Goal: Task Accomplishment & Management: Use online tool/utility

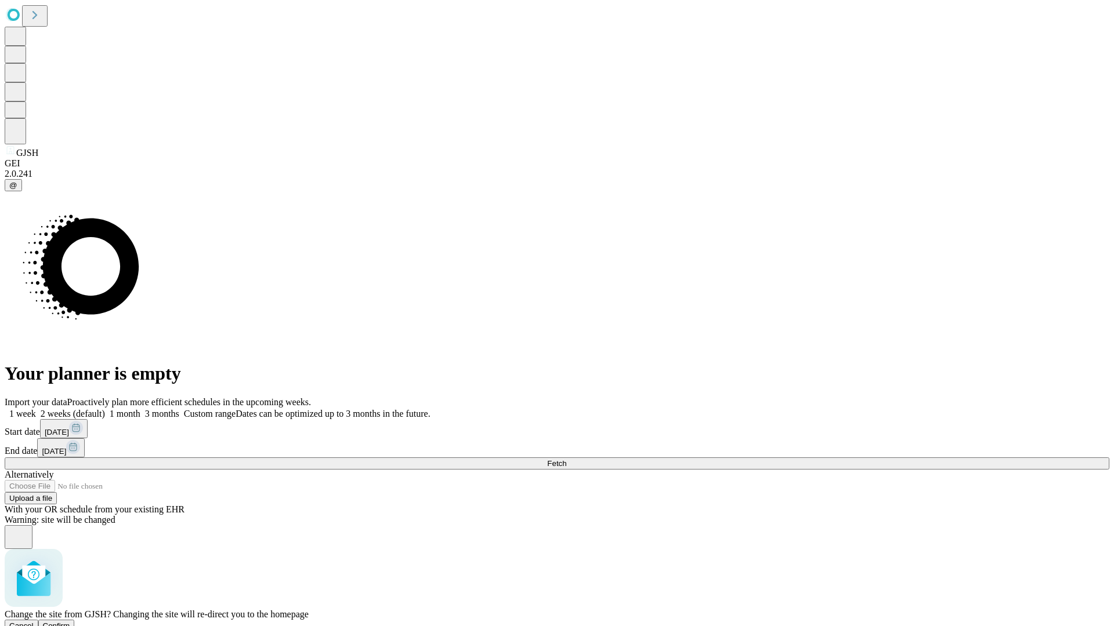
click at [70, 622] on span "Confirm" at bounding box center [56, 626] width 27 height 9
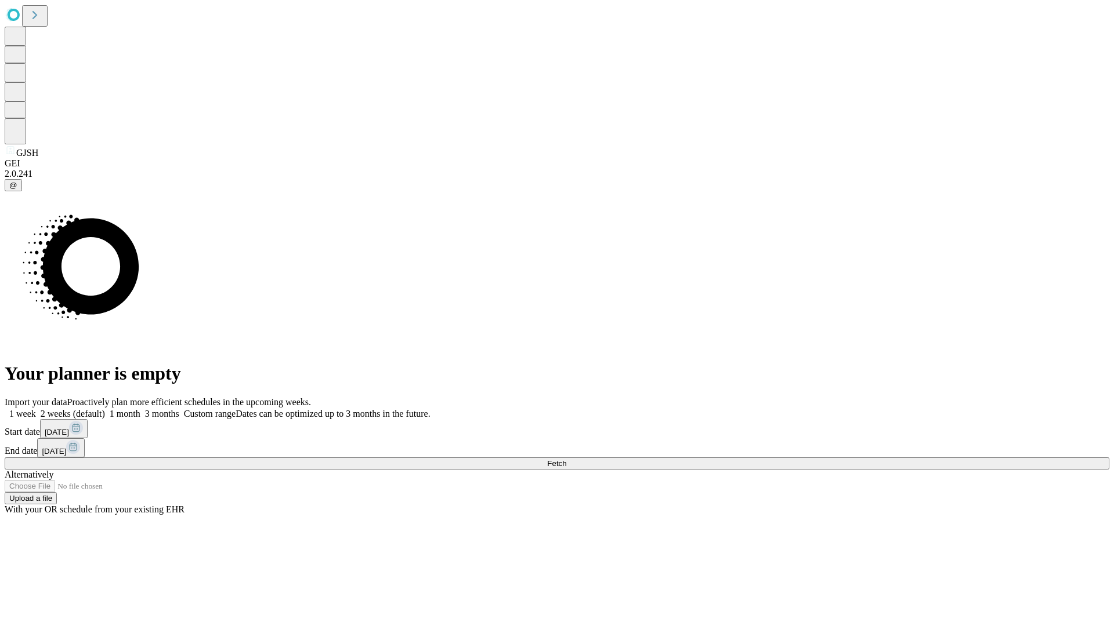
click at [36, 409] on label "1 week" at bounding box center [20, 414] width 31 height 10
click at [566, 459] on span "Fetch" at bounding box center [556, 463] width 19 height 9
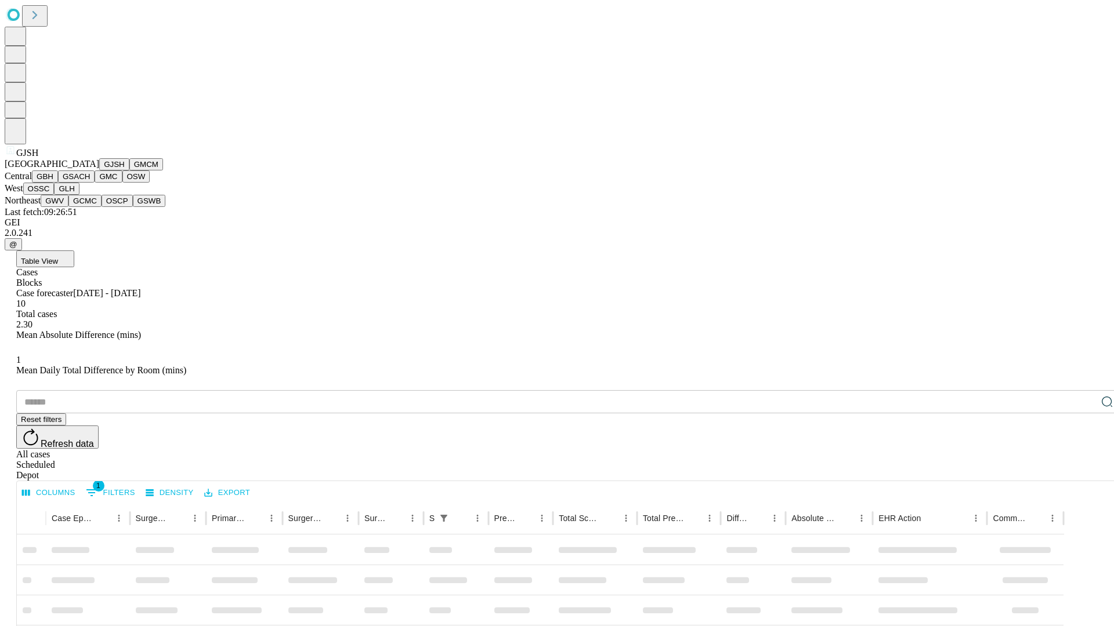
click at [129, 171] on button "GMCM" at bounding box center [146, 164] width 34 height 12
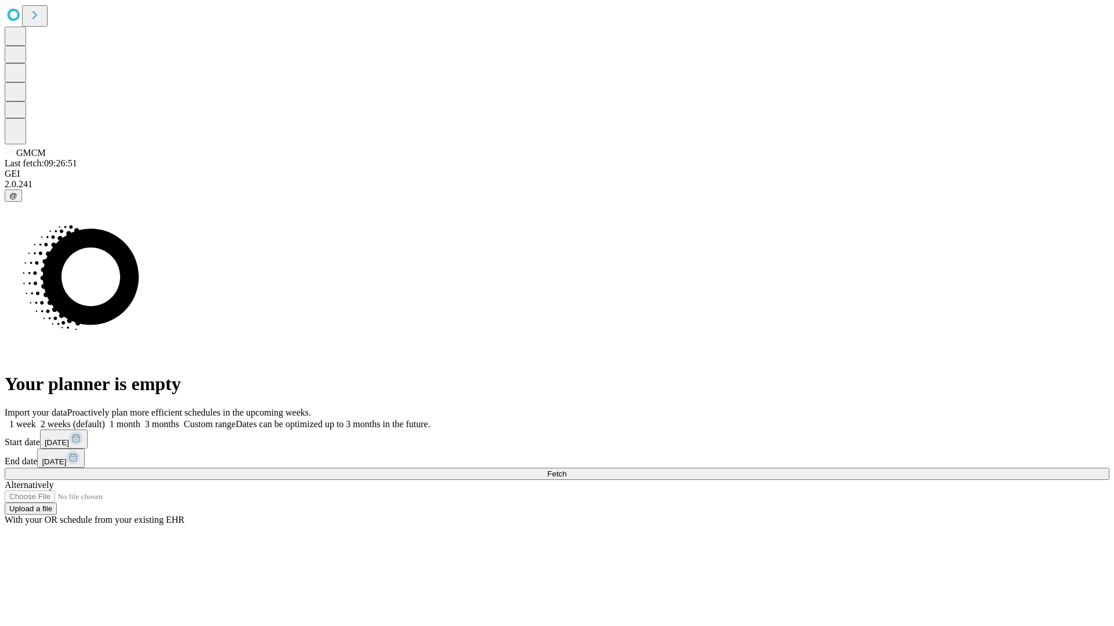
click at [36, 419] on label "1 week" at bounding box center [20, 424] width 31 height 10
click at [566, 470] on span "Fetch" at bounding box center [556, 474] width 19 height 9
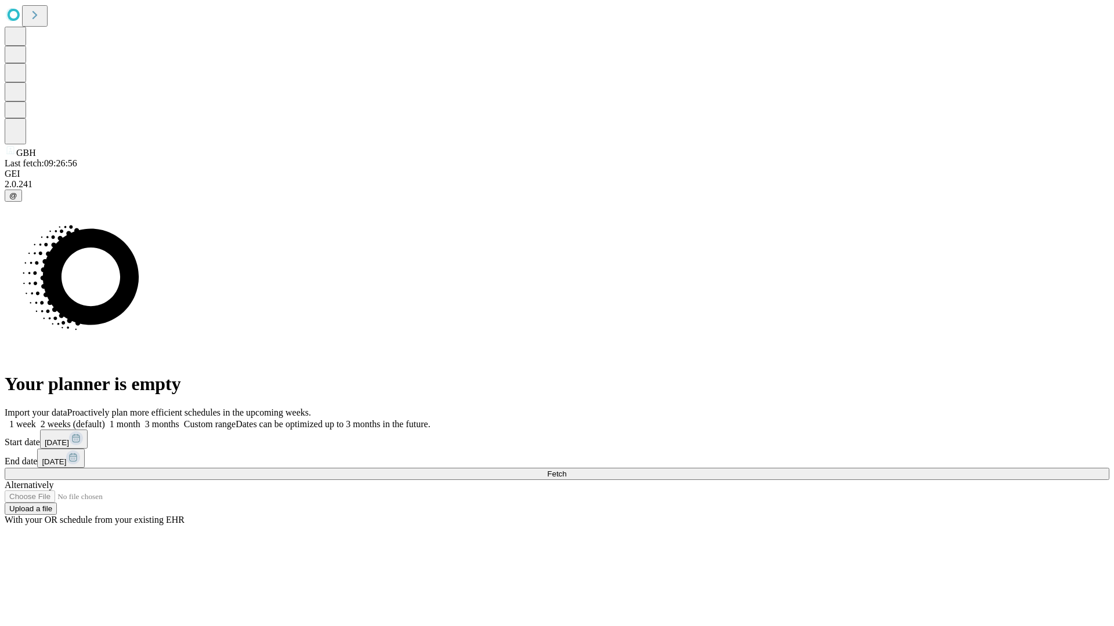
click at [36, 419] on label "1 week" at bounding box center [20, 424] width 31 height 10
click at [566, 470] on span "Fetch" at bounding box center [556, 474] width 19 height 9
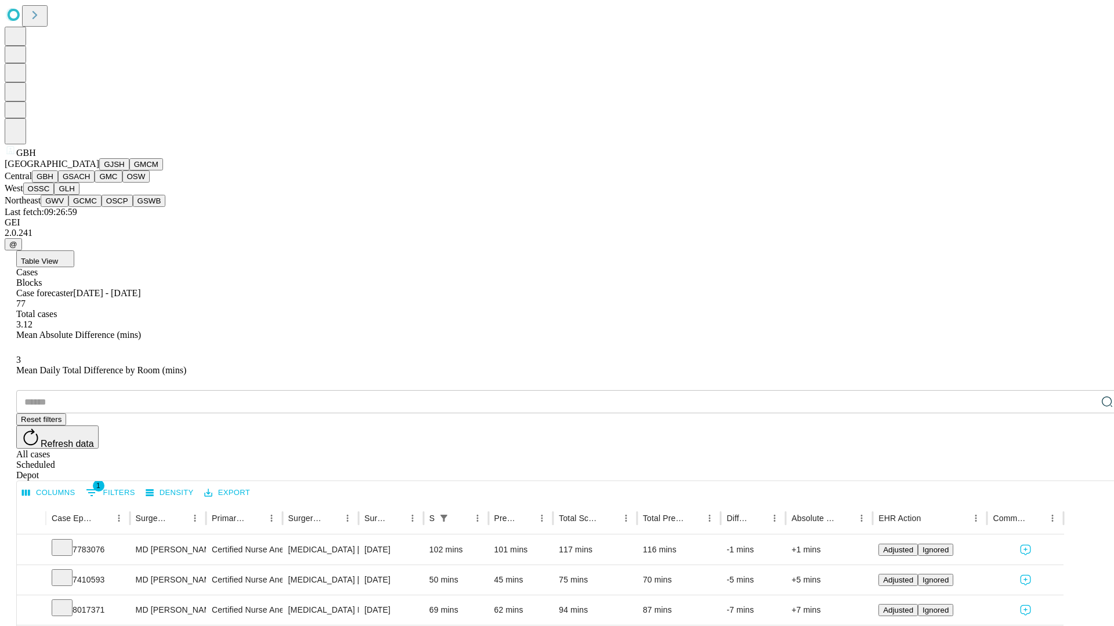
click at [90, 183] on button "GSACH" at bounding box center [76, 177] width 37 height 12
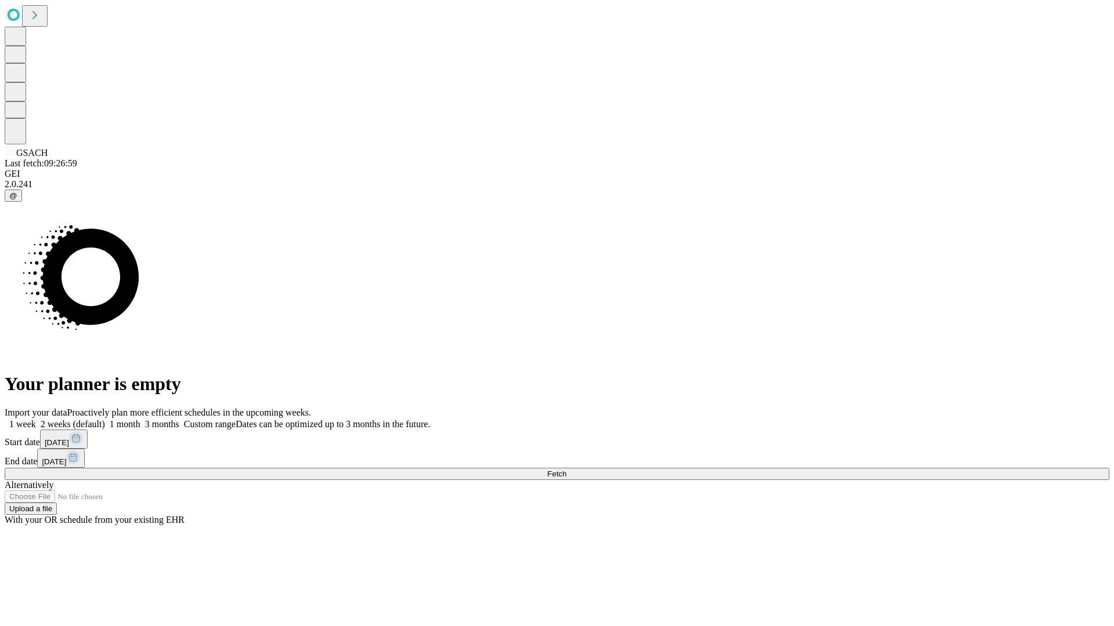
click at [36, 419] on label "1 week" at bounding box center [20, 424] width 31 height 10
click at [566, 470] on span "Fetch" at bounding box center [556, 474] width 19 height 9
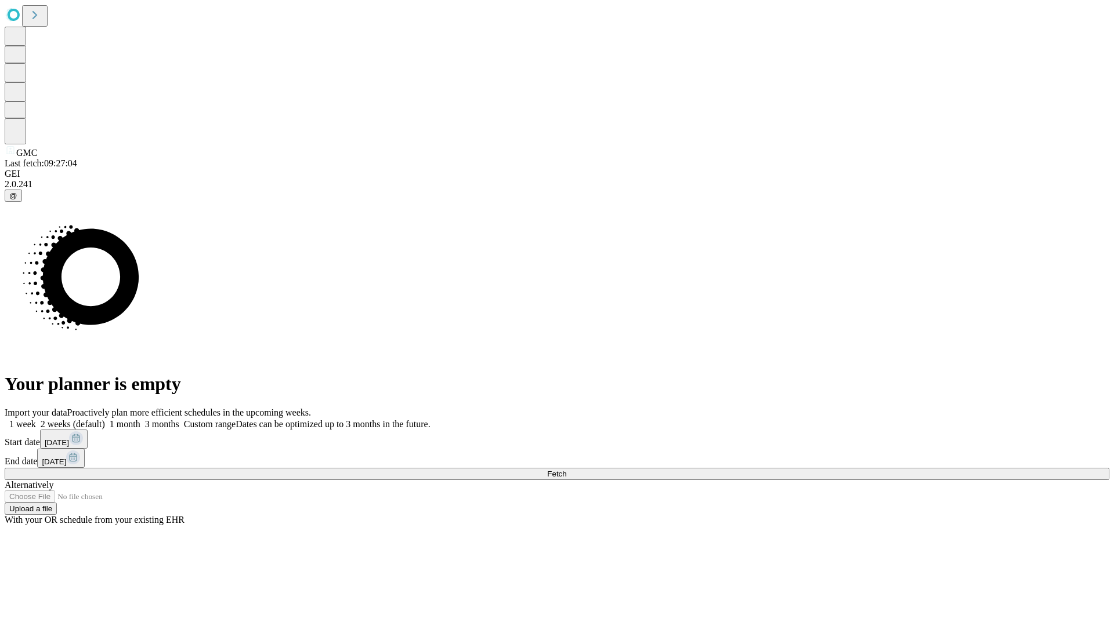
click at [36, 419] on label "1 week" at bounding box center [20, 424] width 31 height 10
click at [566, 470] on span "Fetch" at bounding box center [556, 474] width 19 height 9
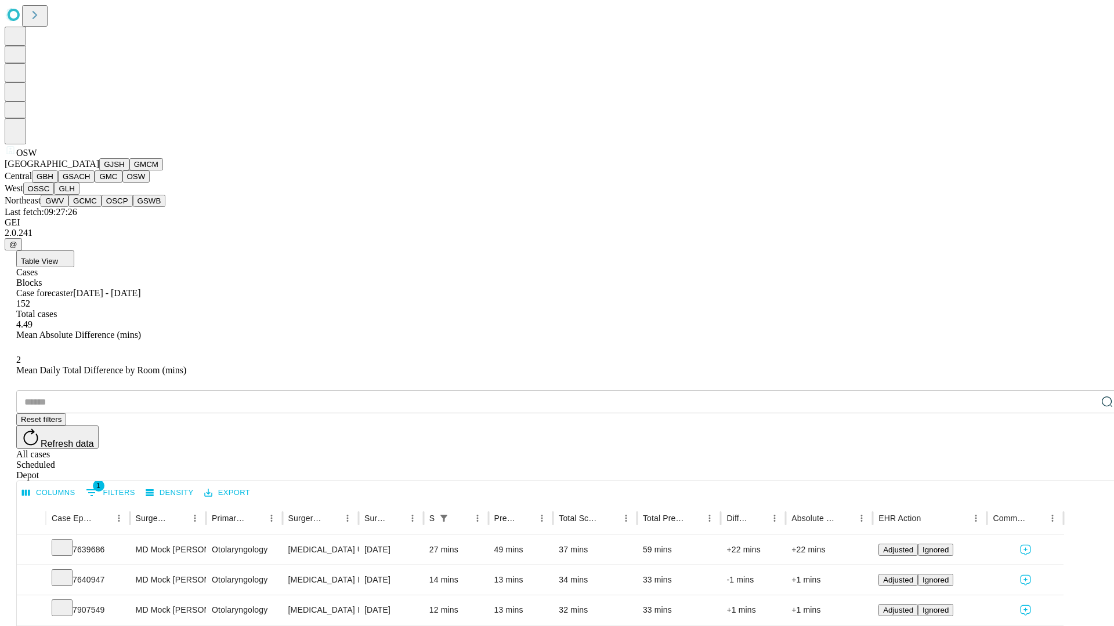
click at [55, 195] on button "OSSC" at bounding box center [38, 189] width 31 height 12
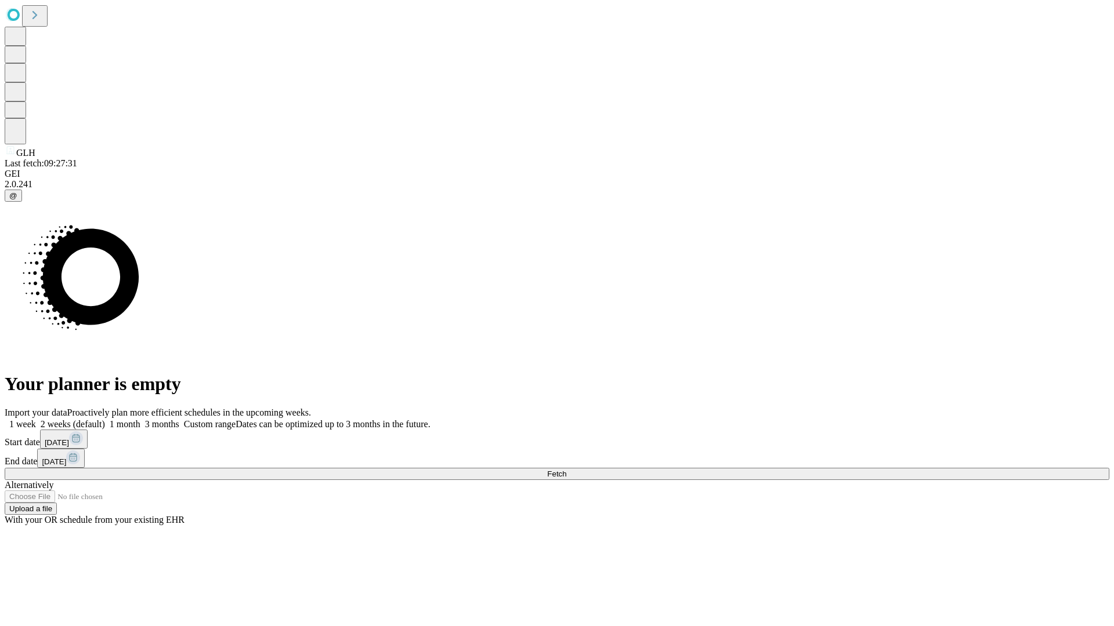
click at [36, 419] on label "1 week" at bounding box center [20, 424] width 31 height 10
click at [566, 470] on span "Fetch" at bounding box center [556, 474] width 19 height 9
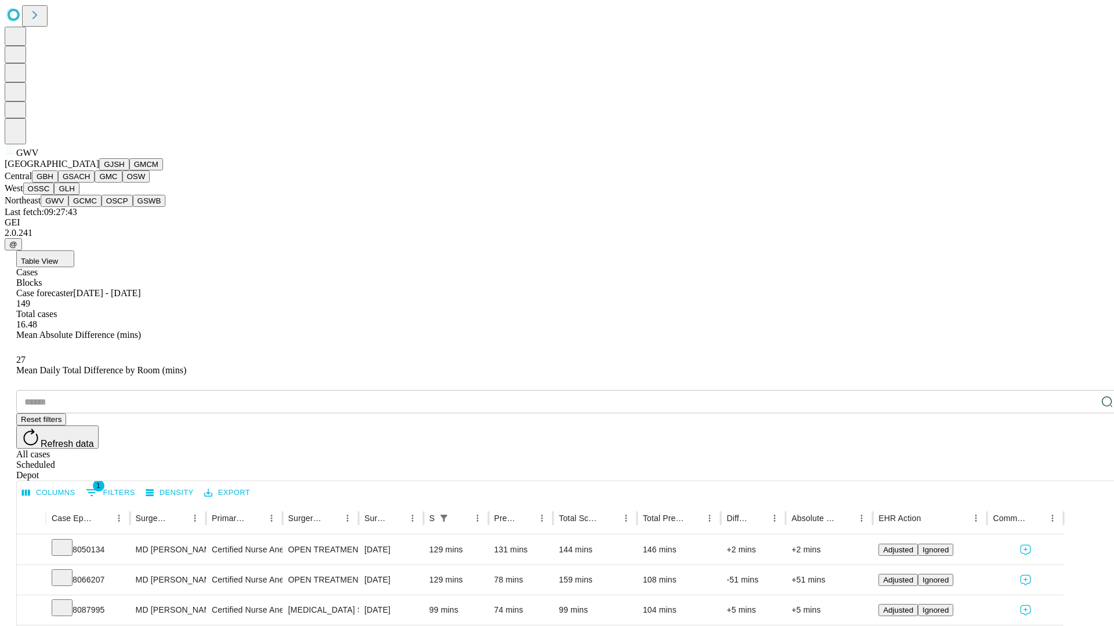
click at [90, 207] on button "GCMC" at bounding box center [84, 201] width 33 height 12
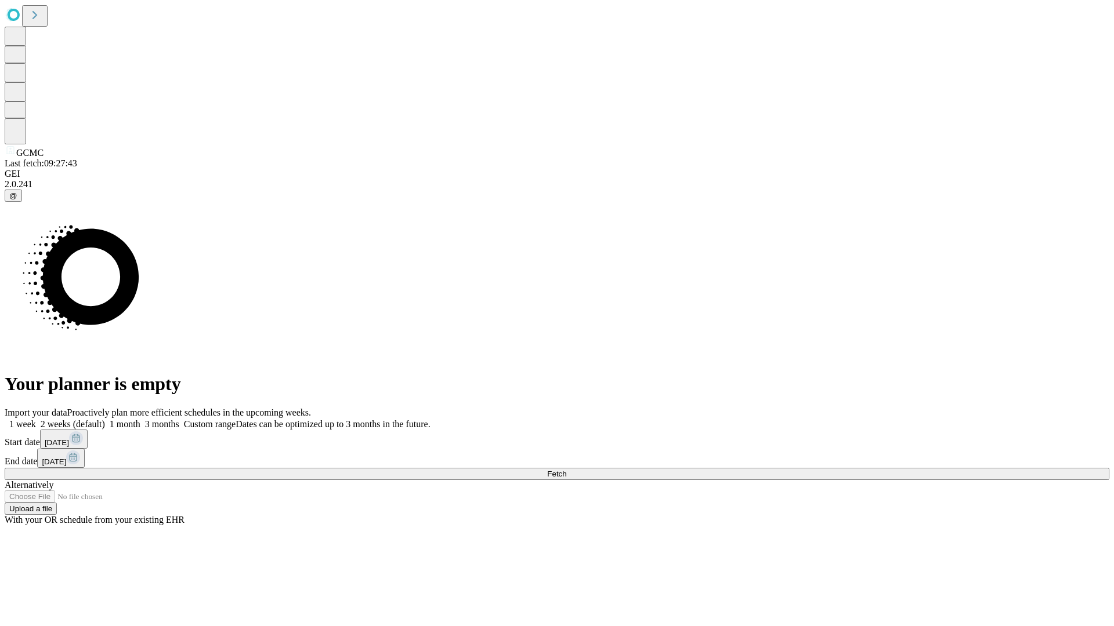
click at [36, 419] on label "1 week" at bounding box center [20, 424] width 31 height 10
click at [566, 470] on span "Fetch" at bounding box center [556, 474] width 19 height 9
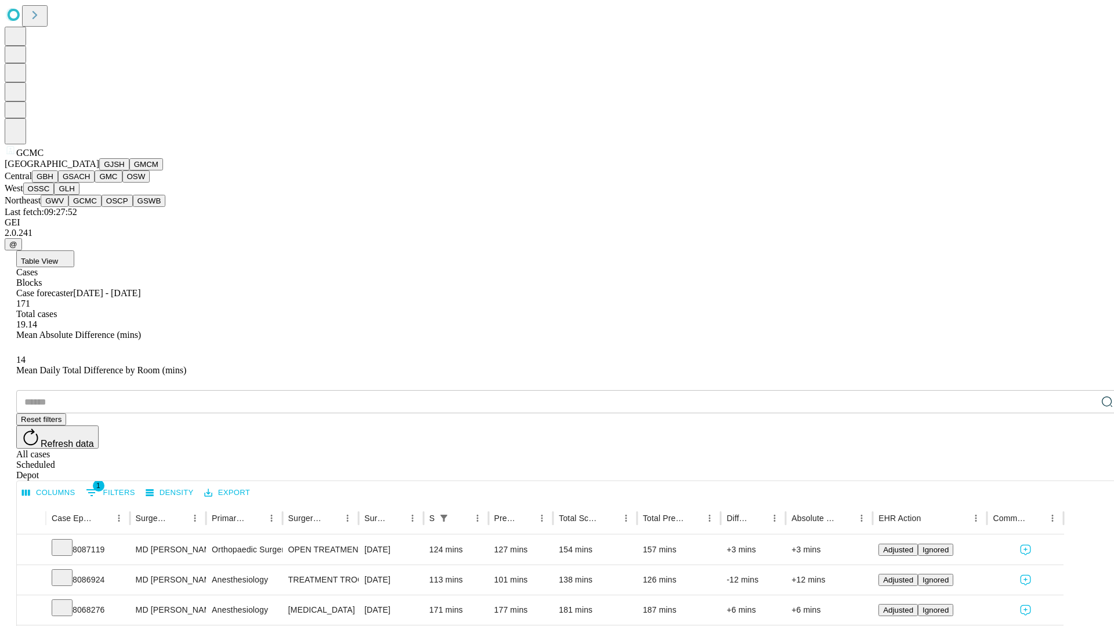
click at [101, 207] on button "OSCP" at bounding box center [116, 201] width 31 height 12
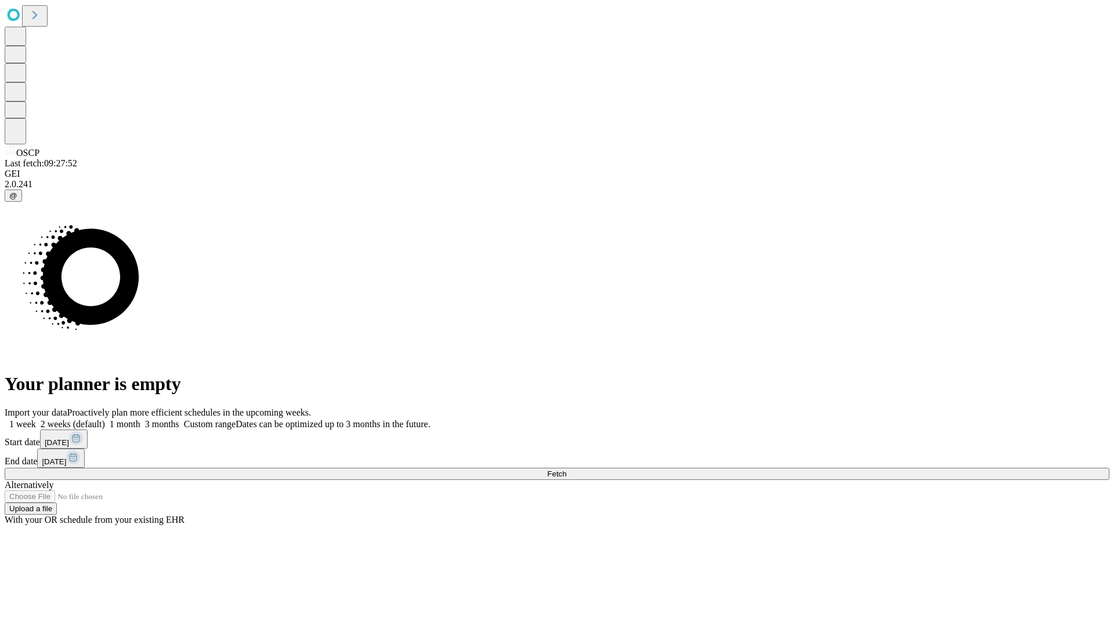
click at [36, 419] on label "1 week" at bounding box center [20, 424] width 31 height 10
click at [566, 470] on span "Fetch" at bounding box center [556, 474] width 19 height 9
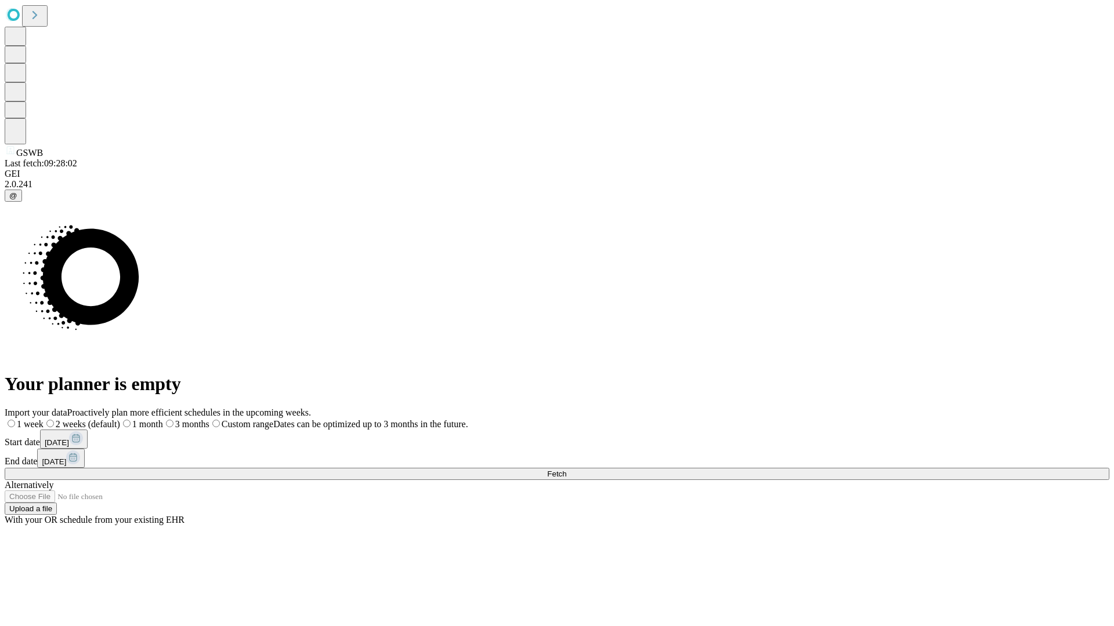
click at [43, 419] on label "1 week" at bounding box center [24, 424] width 39 height 10
click at [566, 470] on span "Fetch" at bounding box center [556, 474] width 19 height 9
